Goal: Transaction & Acquisition: Purchase product/service

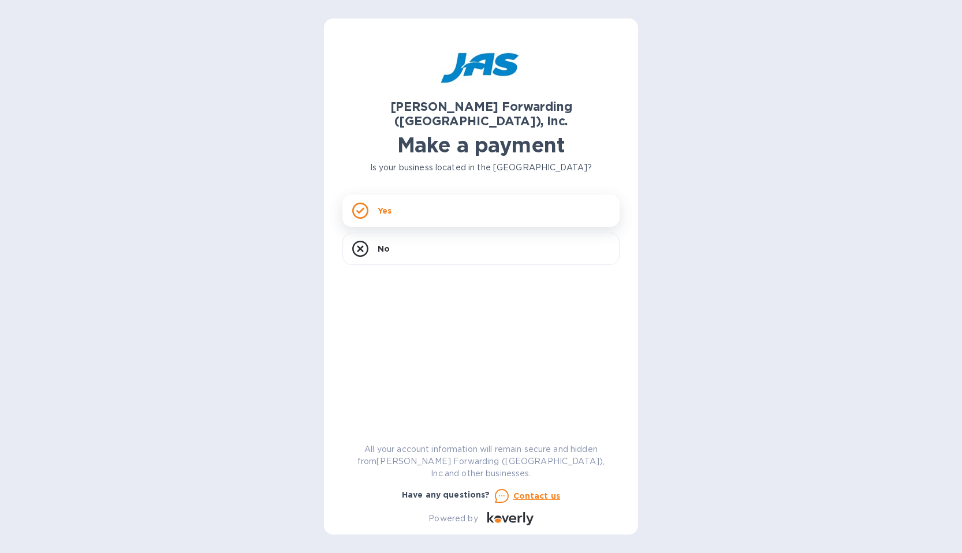
click at [386, 205] on p "Yes" at bounding box center [384, 211] width 14 height 12
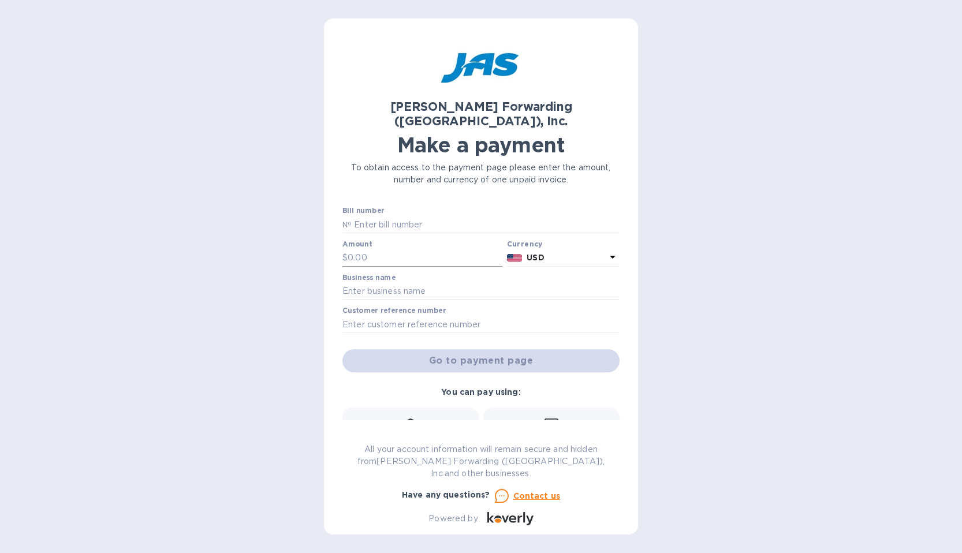
click at [370, 249] on input "text" at bounding box center [424, 257] width 155 height 17
type input "332.10"
click at [375, 283] on input "text" at bounding box center [480, 291] width 277 height 17
click at [344, 283] on input "[GEOGRAPHIC_DATA]" at bounding box center [480, 291] width 277 height 17
type input "The CRF at [GEOGRAPHIC_DATA]"
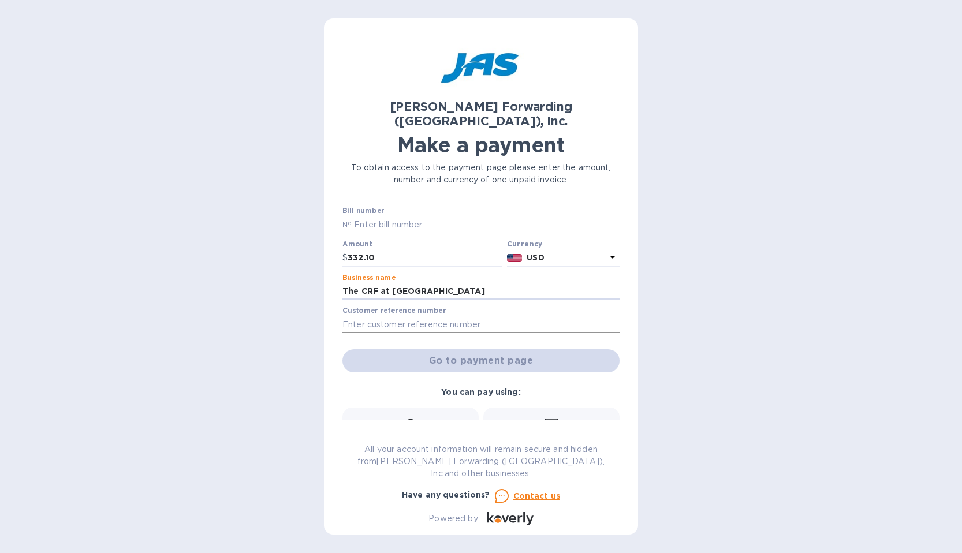
click at [353, 316] on input "text" at bounding box center [480, 324] width 277 height 17
paste input "SFO503361889"
click at [413, 347] on div "Go to payment page" at bounding box center [481, 361] width 282 height 28
click at [548, 418] on icon at bounding box center [551, 423] width 14 height 10
click at [487, 347] on div "Go to payment page" at bounding box center [481, 361] width 282 height 28
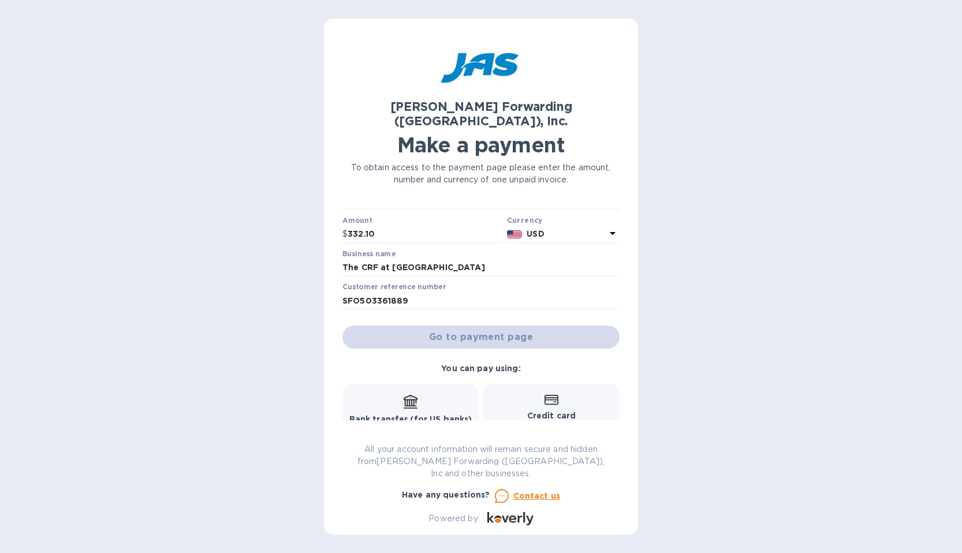
scroll to position [6, 0]
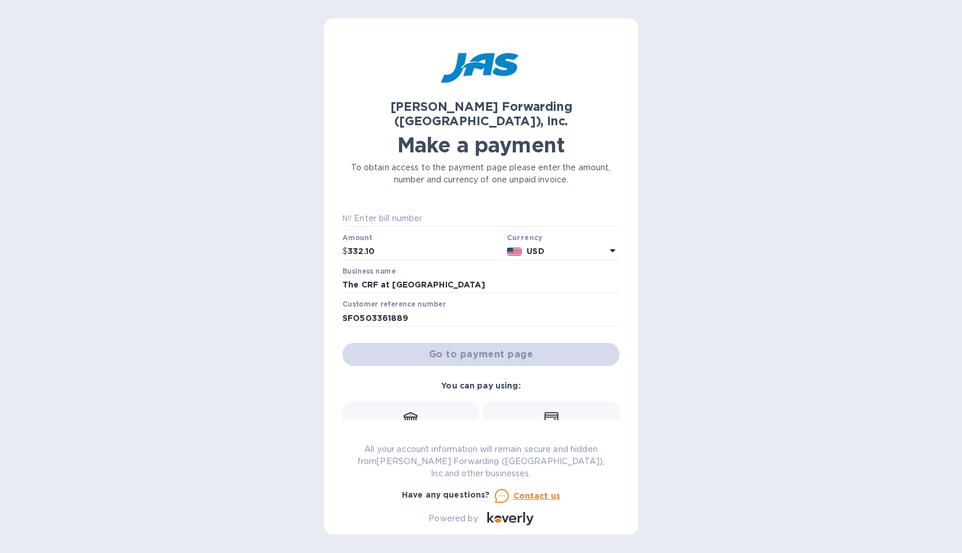
click at [472, 350] on div "Go to payment page" at bounding box center [481, 355] width 282 height 28
click at [449, 341] on div "Go to payment page" at bounding box center [481, 355] width 282 height 28
click at [444, 309] on input "SFO503361889" at bounding box center [480, 317] width 277 height 17
click at [441, 341] on div "Go to payment page" at bounding box center [481, 355] width 282 height 28
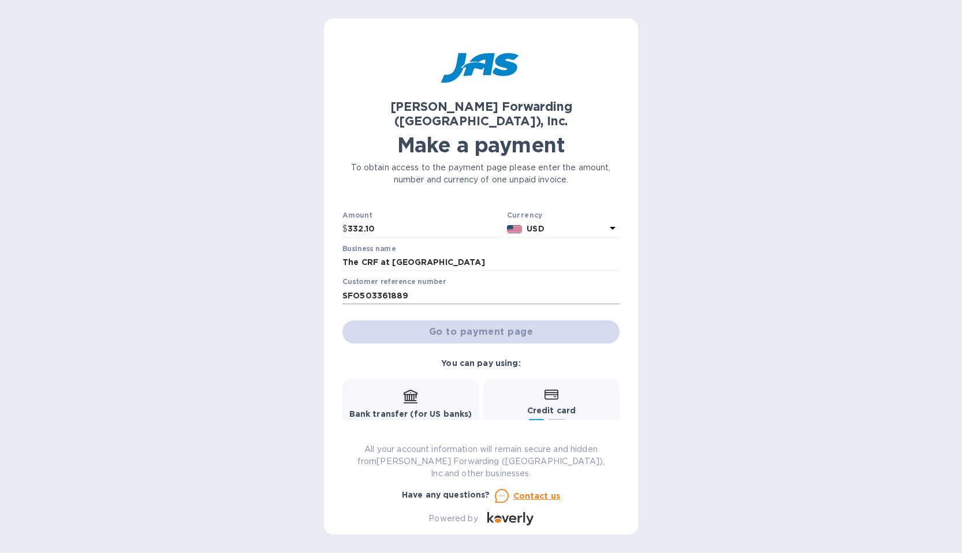
scroll to position [16, 0]
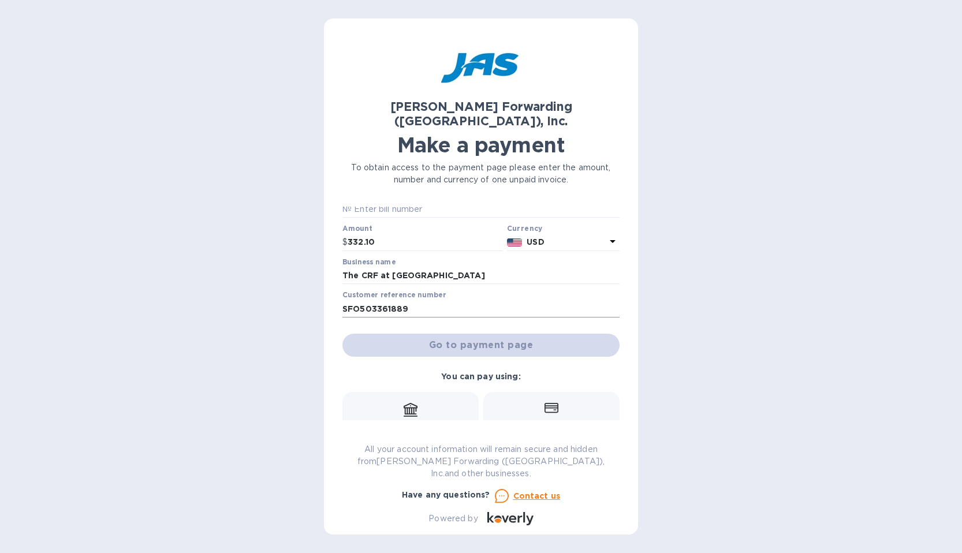
click at [407, 300] on input "SFO503361889" at bounding box center [480, 308] width 277 height 17
type input "S"
paste input "SFO503361889"
type input "S"
paste input "BSFO501190717"
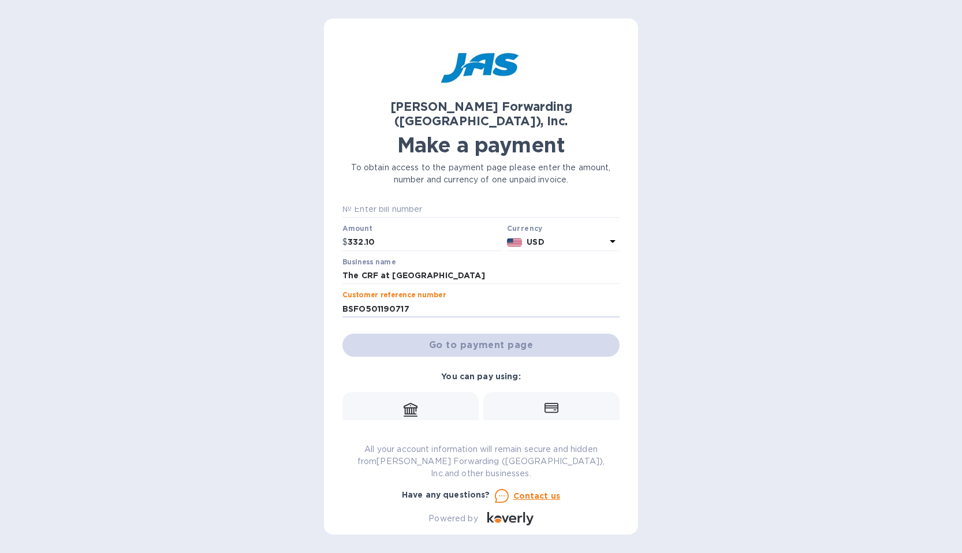
type input "BSFO501190717"
click at [403, 331] on div "Go to payment page" at bounding box center [481, 345] width 282 height 28
click at [413, 331] on div "Go to payment page" at bounding box center [481, 345] width 282 height 28
click at [457, 331] on div "Go to payment page" at bounding box center [481, 345] width 282 height 28
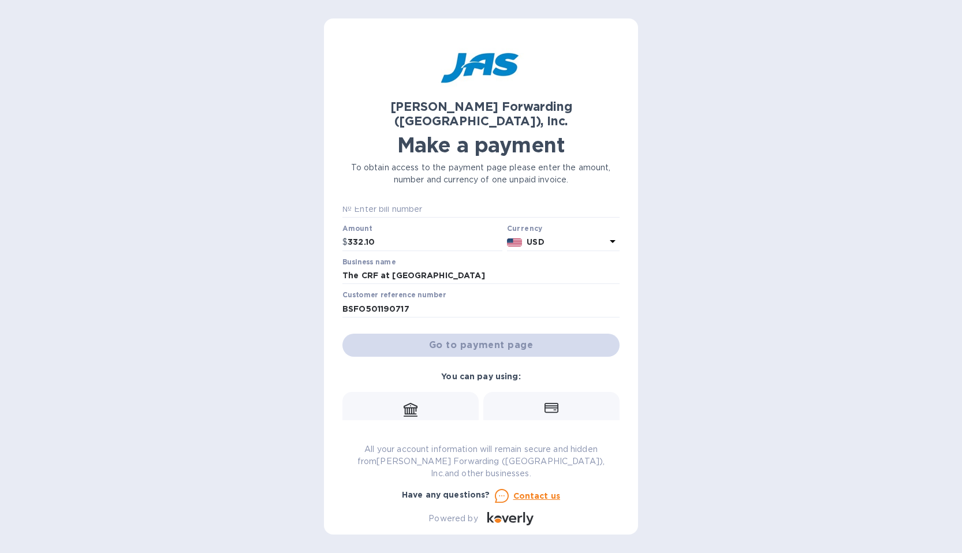
click at [416, 331] on div "Go to payment page" at bounding box center [481, 345] width 282 height 28
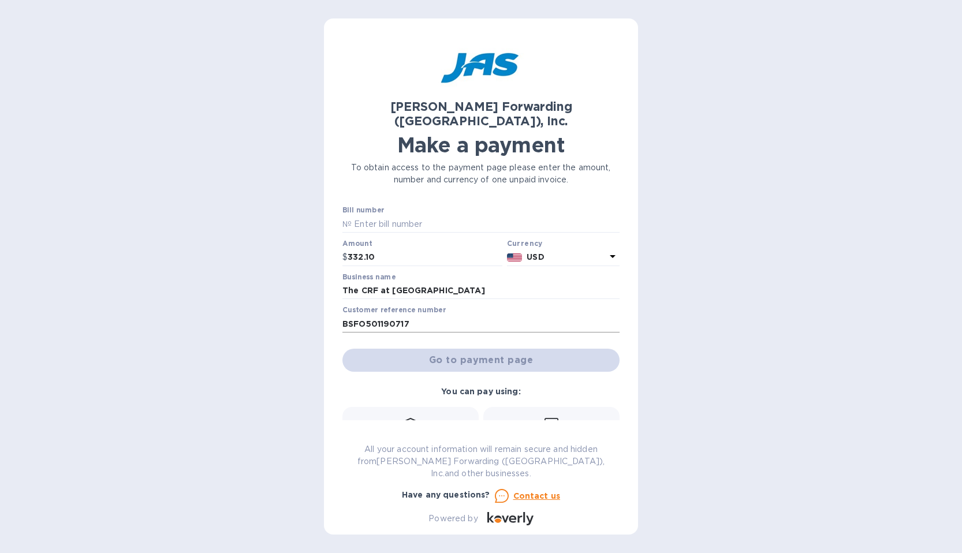
scroll to position [0, 0]
click at [372, 216] on input "text" at bounding box center [486, 224] width 268 height 17
paste input "883596234208"
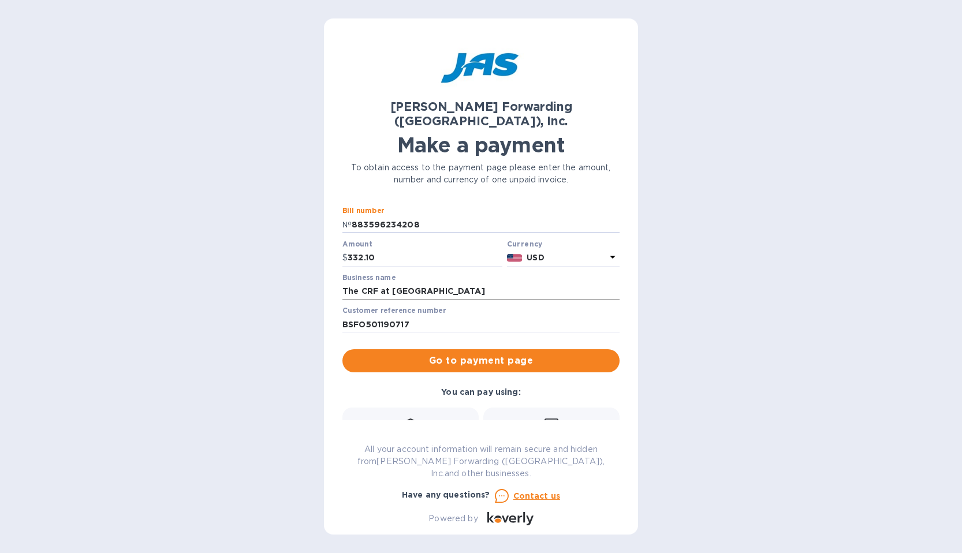
type input "883596234208"
click at [473, 283] on input "The CRF at [GEOGRAPHIC_DATA]" at bounding box center [480, 291] width 277 height 17
click at [392, 283] on input "The CRF at [GEOGRAPHIC_DATA]" at bounding box center [480, 291] width 277 height 17
click at [425, 283] on input "[GEOGRAPHIC_DATA]" at bounding box center [480, 291] width 277 height 17
type input "[GEOGRAPHIC_DATA]"
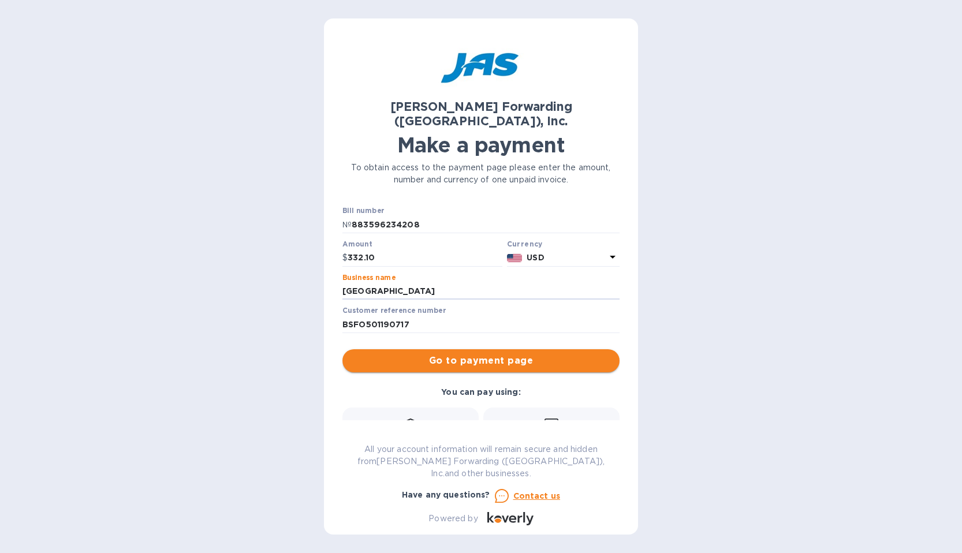
click at [459, 354] on span "Go to payment page" at bounding box center [481, 361] width 259 height 14
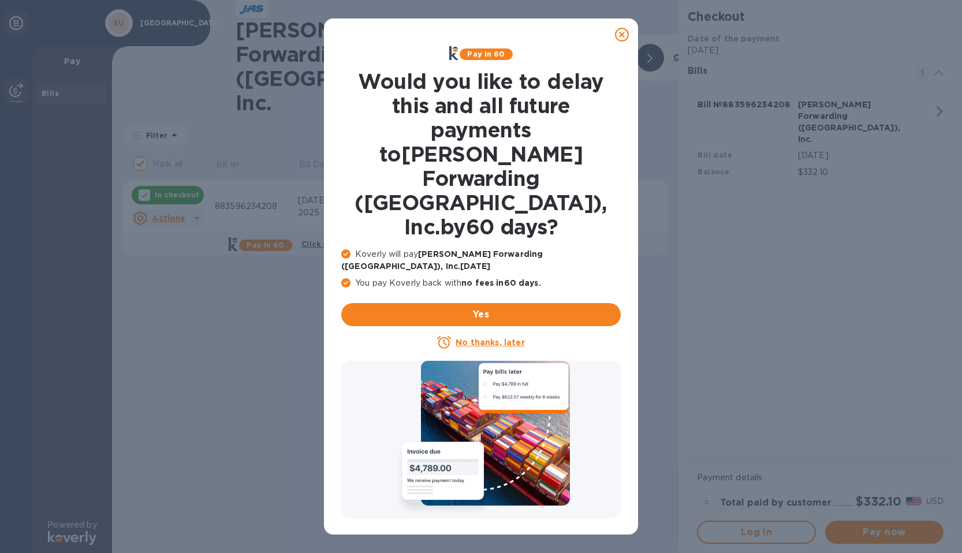
click at [346, 249] on icon at bounding box center [345, 253] width 9 height 9
click at [468, 338] on u "No thanks, later" at bounding box center [489, 342] width 69 height 9
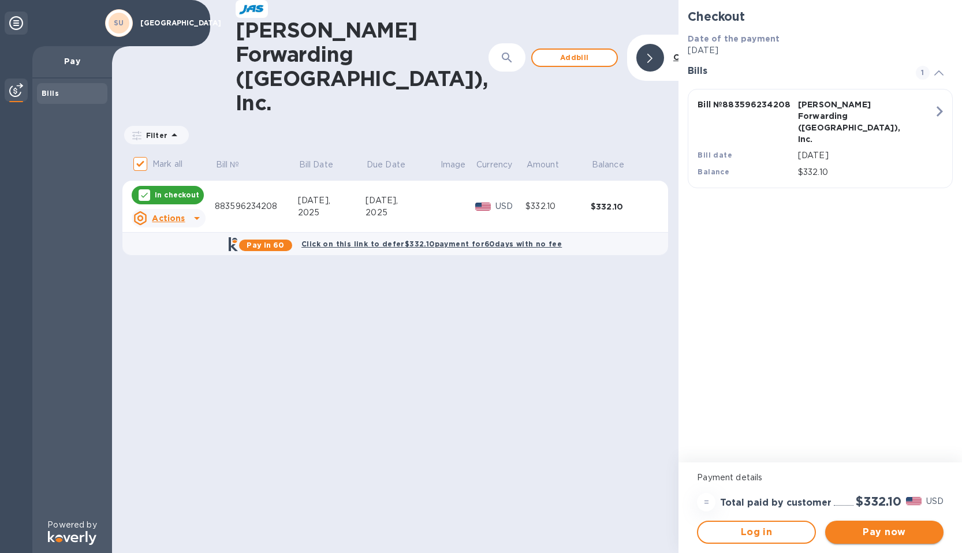
click at [862, 532] on span "Pay now" at bounding box center [884, 532] width 100 height 14
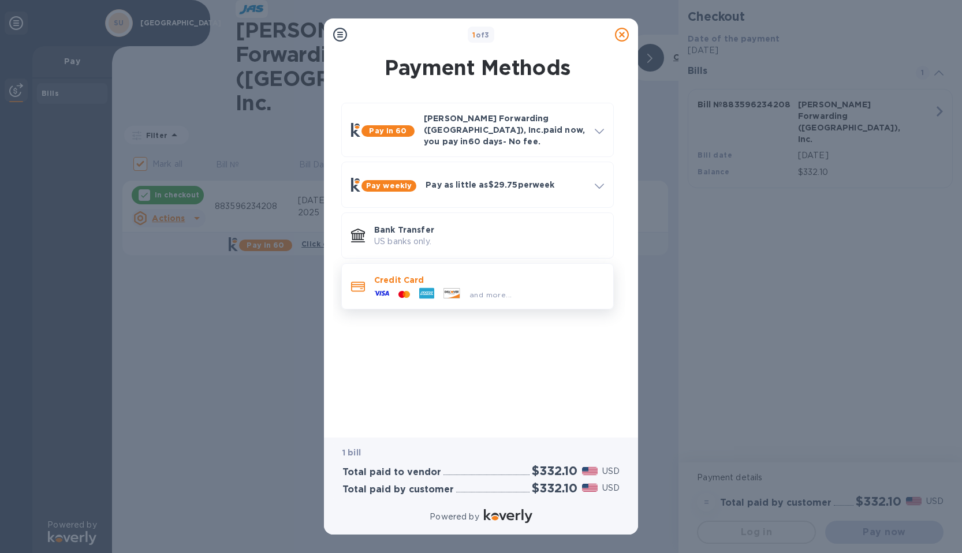
click at [396, 274] on p "Credit Card" at bounding box center [489, 280] width 230 height 12
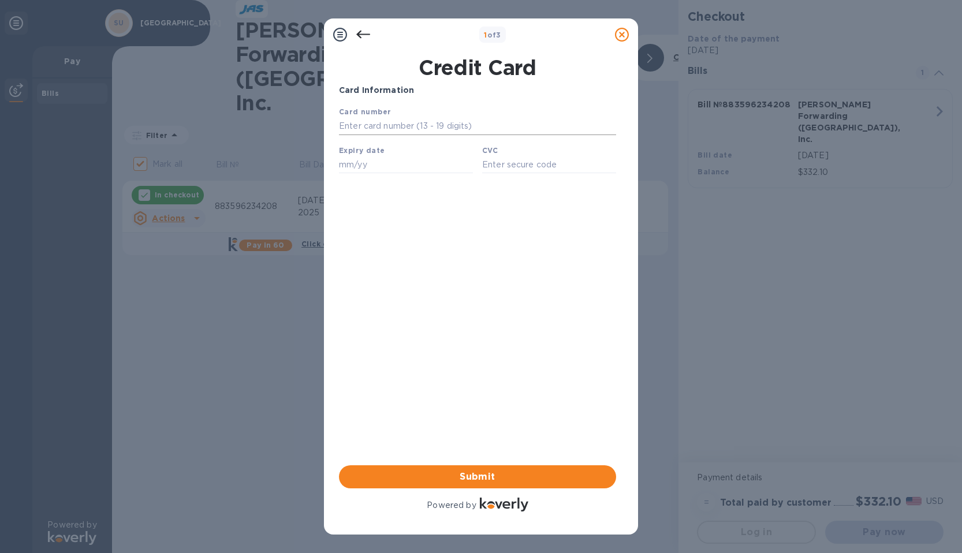
click at [363, 128] on input "text" at bounding box center [477, 126] width 277 height 17
type input "[CREDIT_CARD_NUMBER]"
click at [365, 169] on input "text" at bounding box center [406, 164] width 134 height 17
type input "12/27"
click at [513, 164] on input "text" at bounding box center [549, 164] width 134 height 17
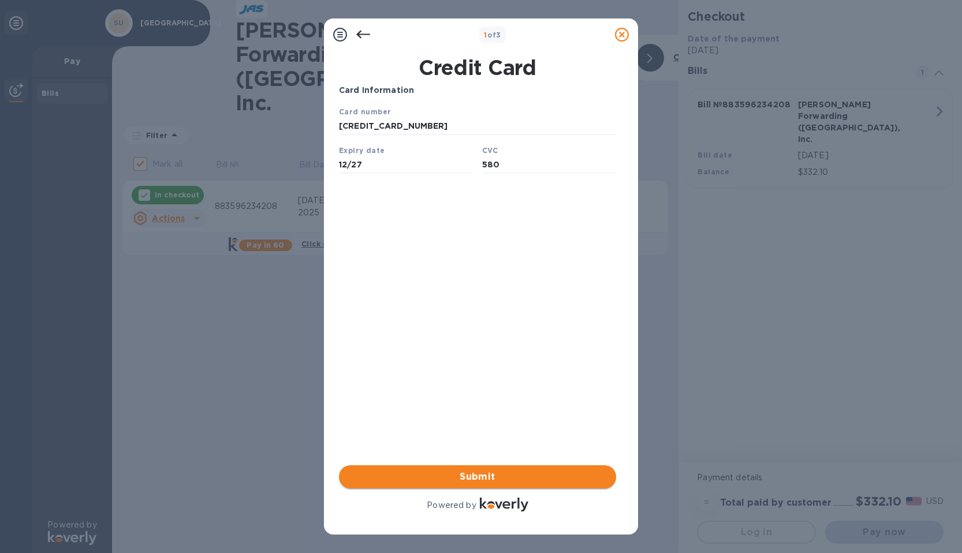
type input "580"
click at [470, 471] on span "Submit" at bounding box center [477, 477] width 259 height 14
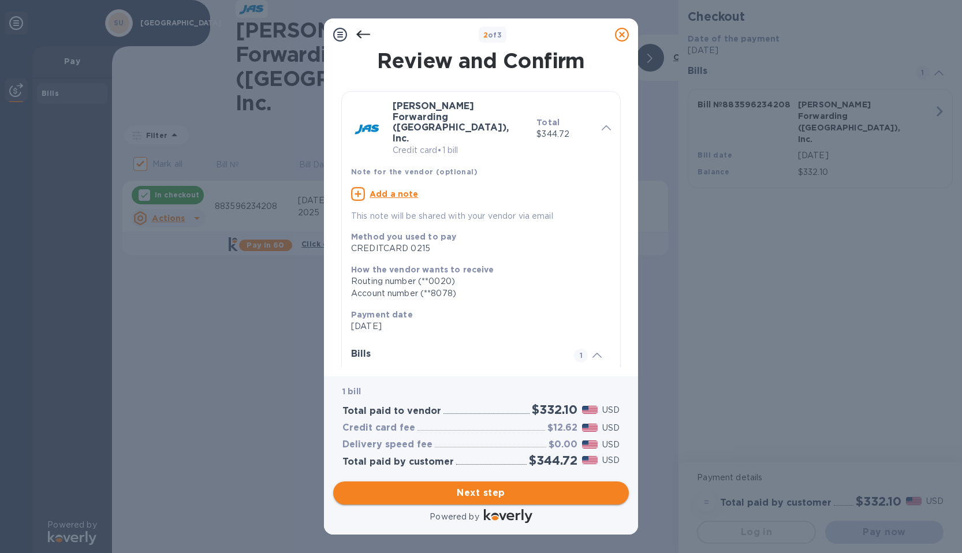
click at [486, 490] on span "Next step" at bounding box center [480, 493] width 277 height 14
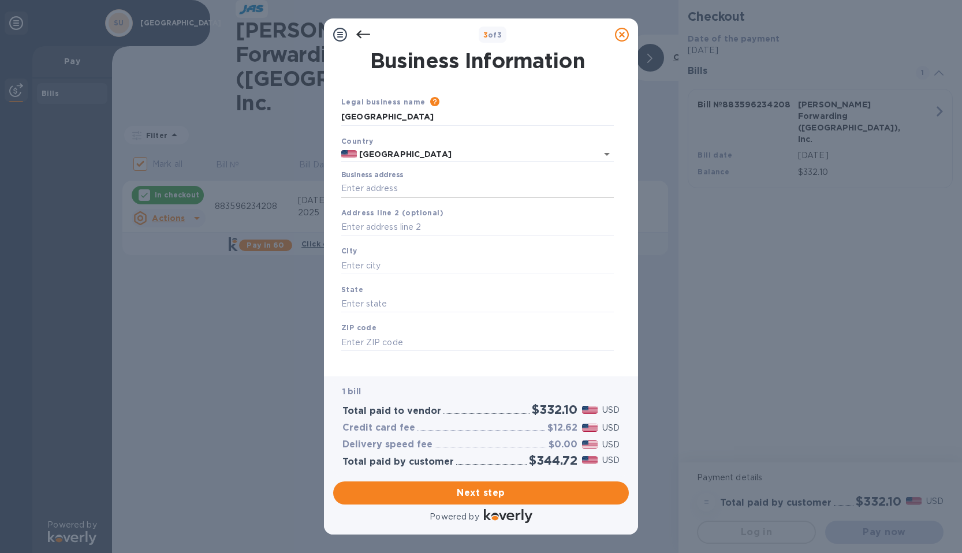
click at [403, 190] on input "Business address" at bounding box center [477, 188] width 272 height 17
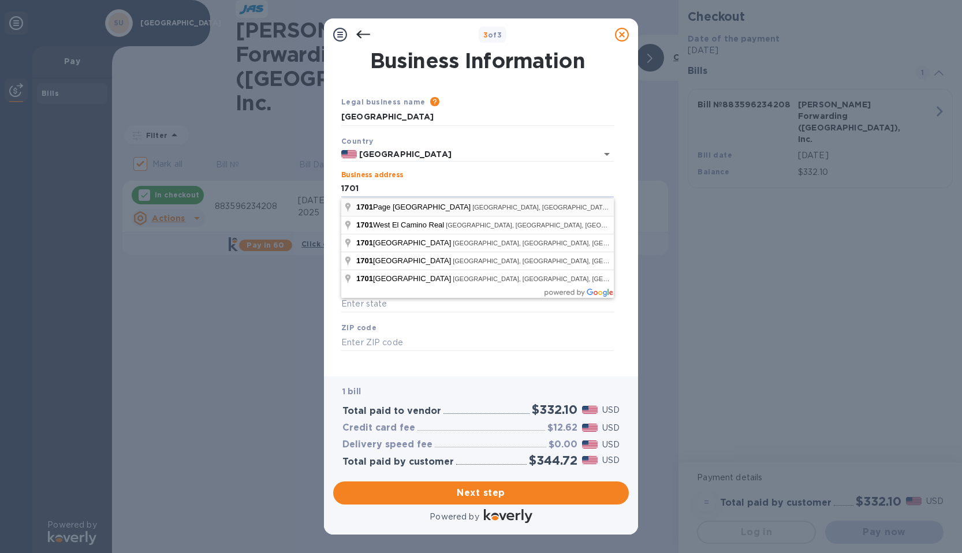
type input "[STREET_ADDRESS]"
type input "[GEOGRAPHIC_DATA]"
type input "CA"
type input "94304"
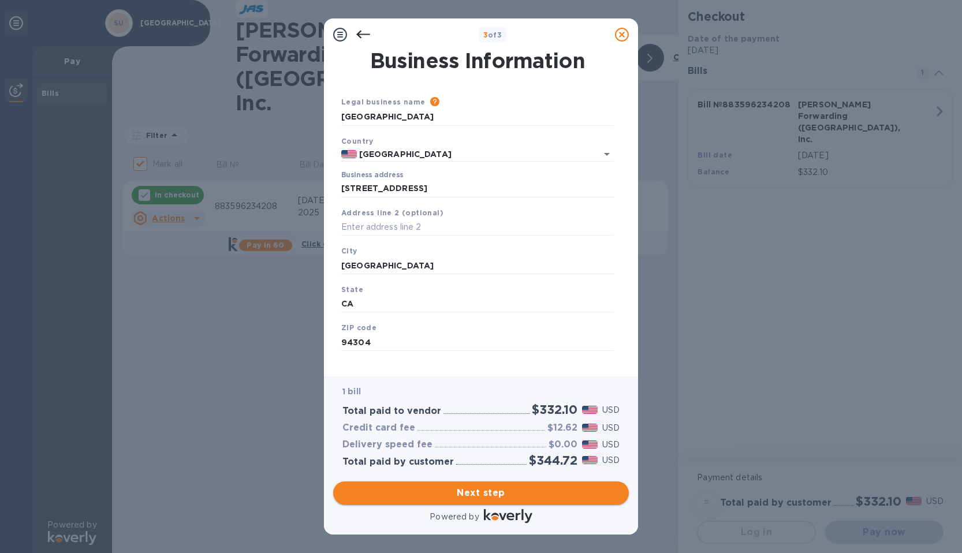
click at [439, 491] on span "Next step" at bounding box center [480, 493] width 277 height 14
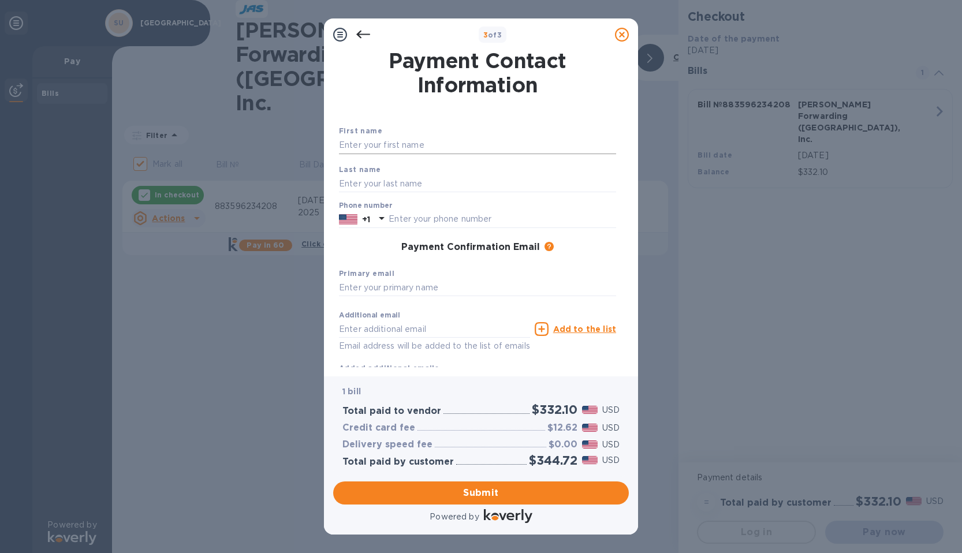
click at [382, 145] on input "text" at bounding box center [477, 145] width 277 height 17
type input "Hai"
type input "Vu"
type input "6507660830"
click at [407, 291] on input "text" at bounding box center [477, 287] width 277 height 17
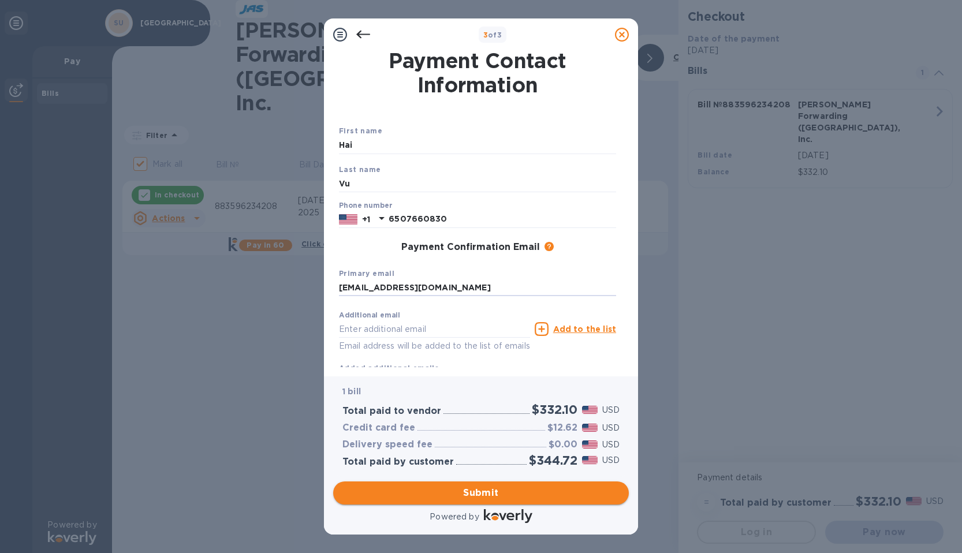
type input "[EMAIL_ADDRESS][DOMAIN_NAME]"
click at [473, 495] on span "Submit" at bounding box center [480, 493] width 277 height 14
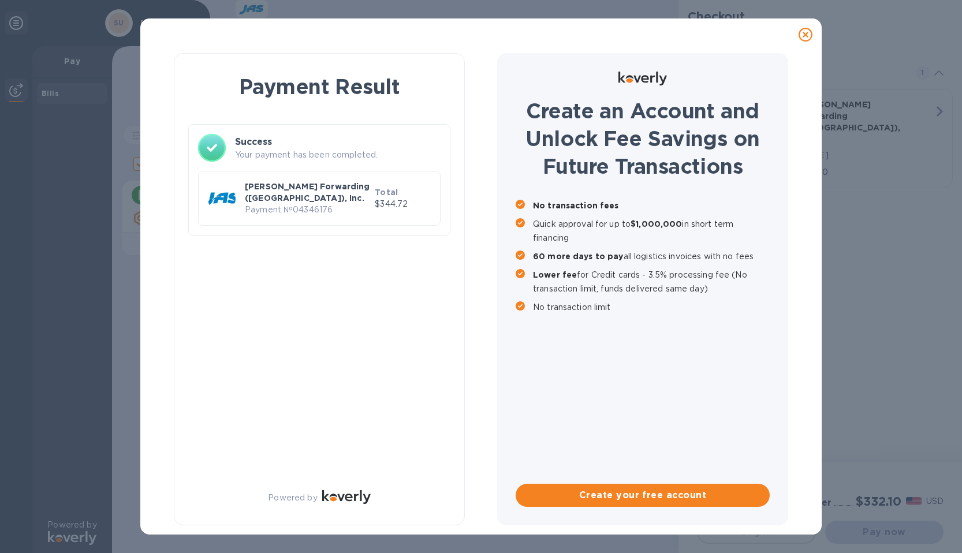
checkbox input "false"
